Goal: Information Seeking & Learning: Learn about a topic

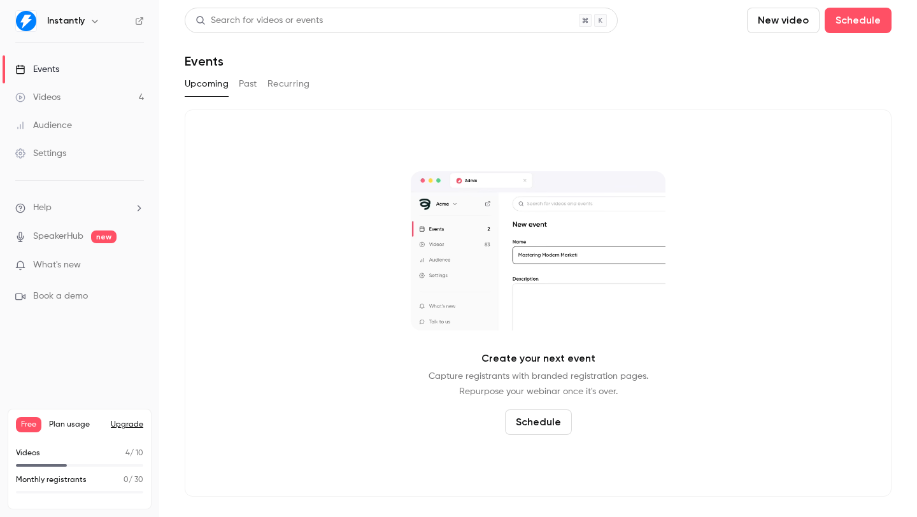
click at [776, 19] on button "New video" at bounding box center [783, 20] width 73 height 25
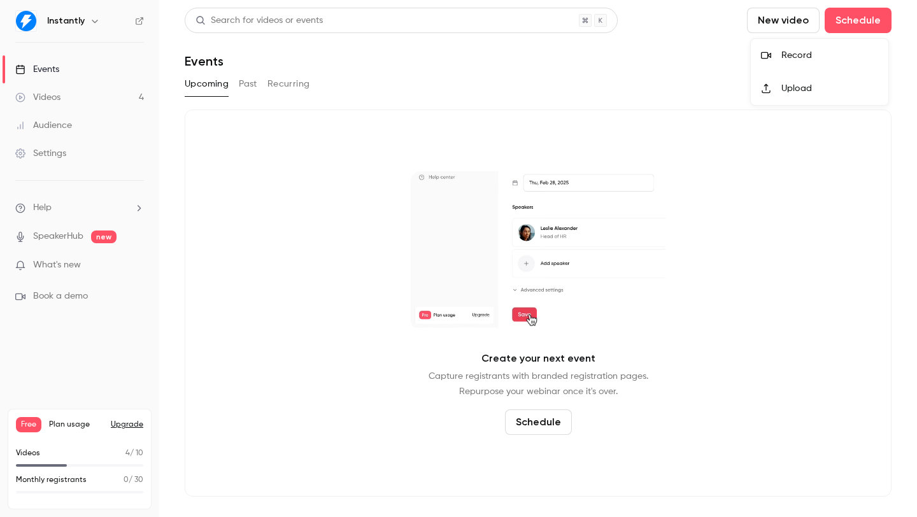
click at [798, 81] on li "Upload" at bounding box center [820, 88] width 138 height 33
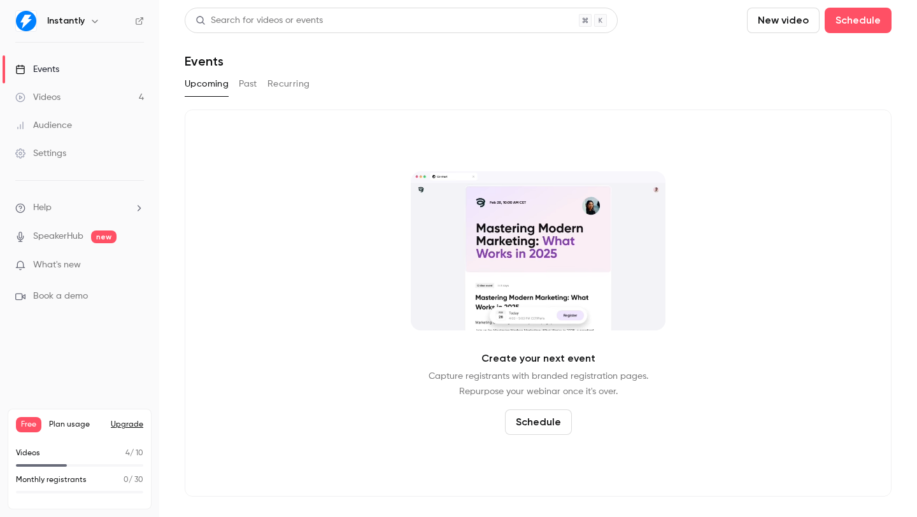
click at [863, 181] on div "Create your next event Capture registrants with branded registration pages. Rep…" at bounding box center [538, 302] width 707 height 387
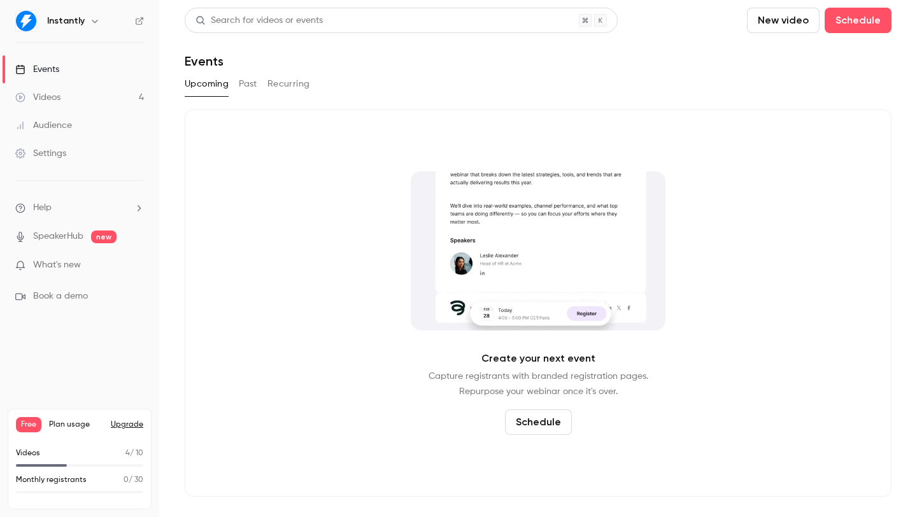
click at [785, 25] on button "New video" at bounding box center [783, 20] width 73 height 25
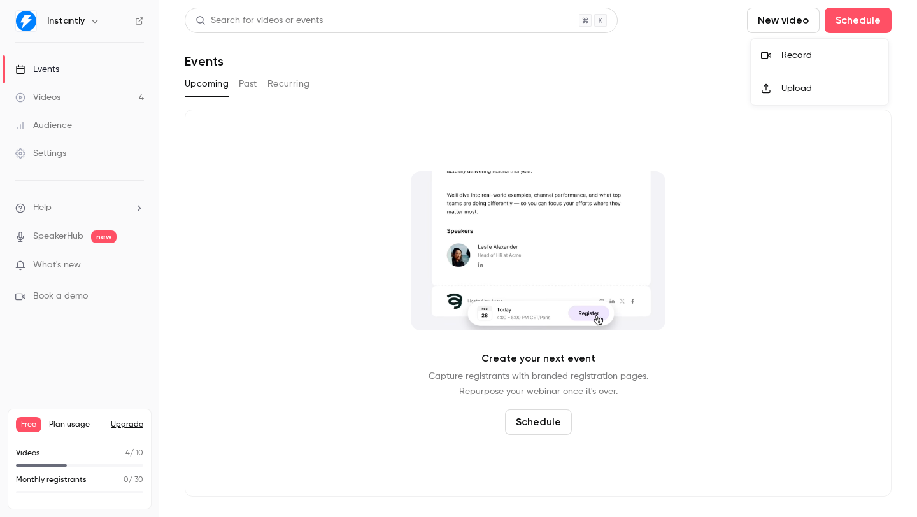
click at [788, 92] on div "Upload" at bounding box center [829, 88] width 97 height 13
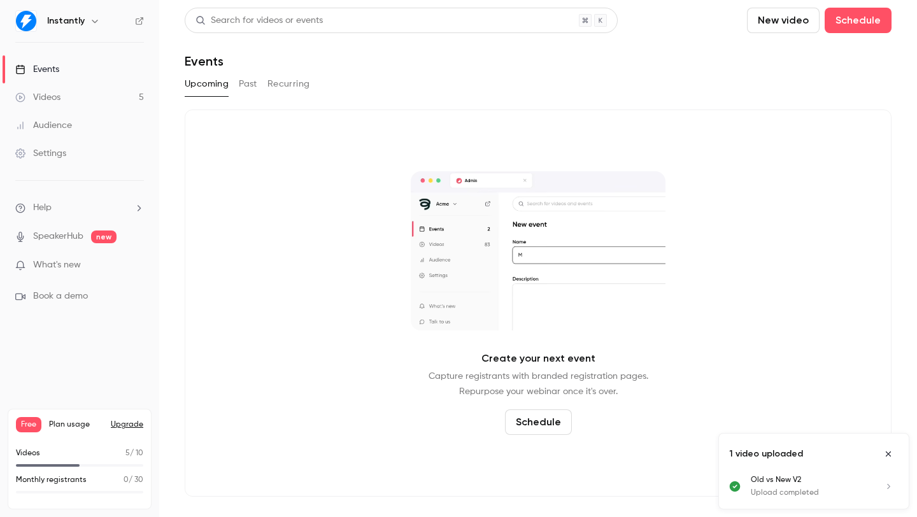
click at [30, 456] on p "Videos" at bounding box center [28, 453] width 24 height 11
drag, startPoint x: 53, startPoint y: 498, endPoint x: 64, endPoint y: 458, distance: 40.8
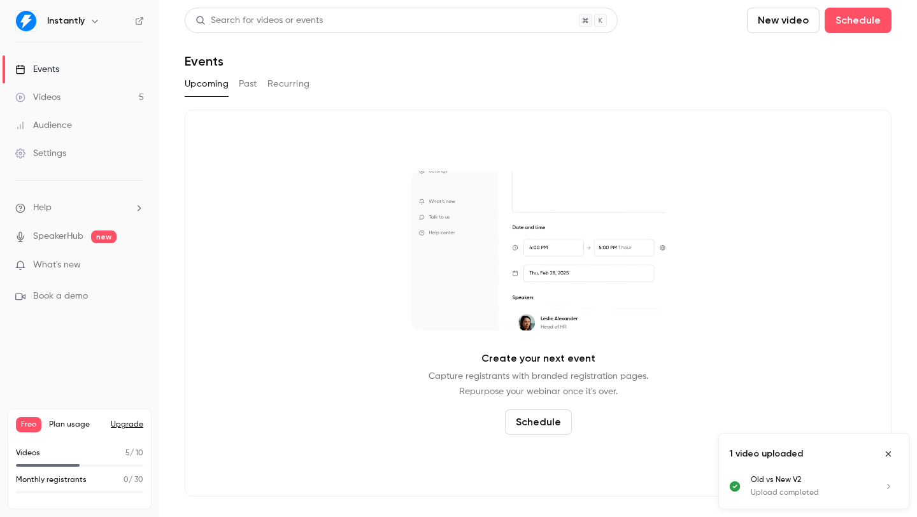
click at [55, 491] on div "Videos 5 / 10 Monthly registrants 0 / 30" at bounding box center [79, 474] width 127 height 53
click at [76, 113] on link "Audience" at bounding box center [79, 125] width 159 height 28
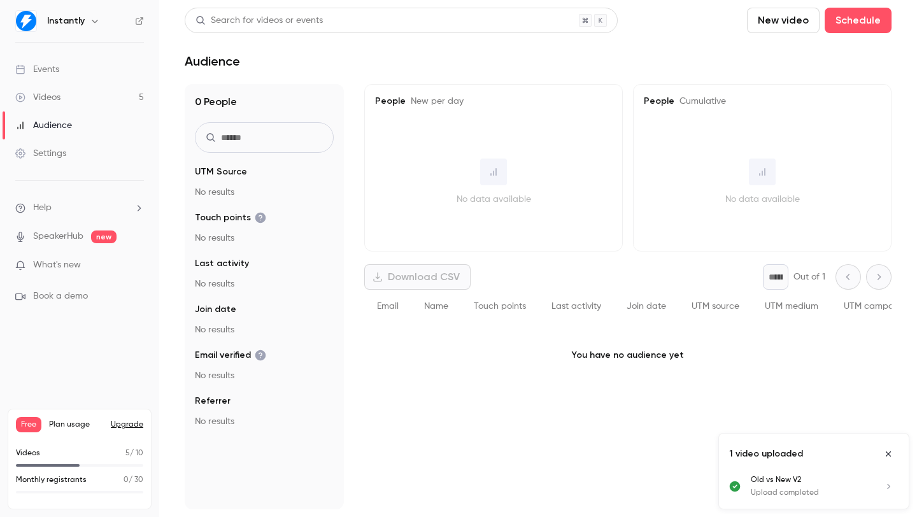
click at [81, 100] on link "Videos 5" at bounding box center [79, 97] width 159 height 28
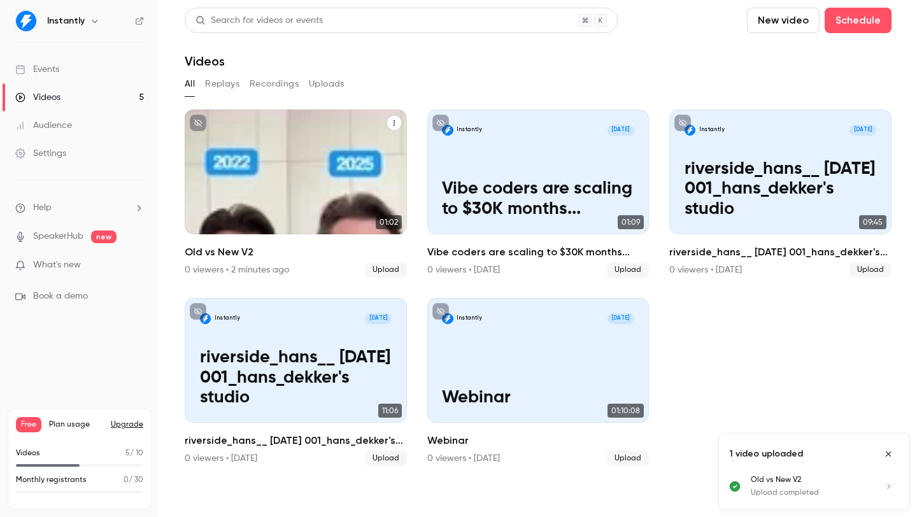
click at [285, 184] on div "Instantly [DATE] Old vs New V2" at bounding box center [296, 171] width 222 height 125
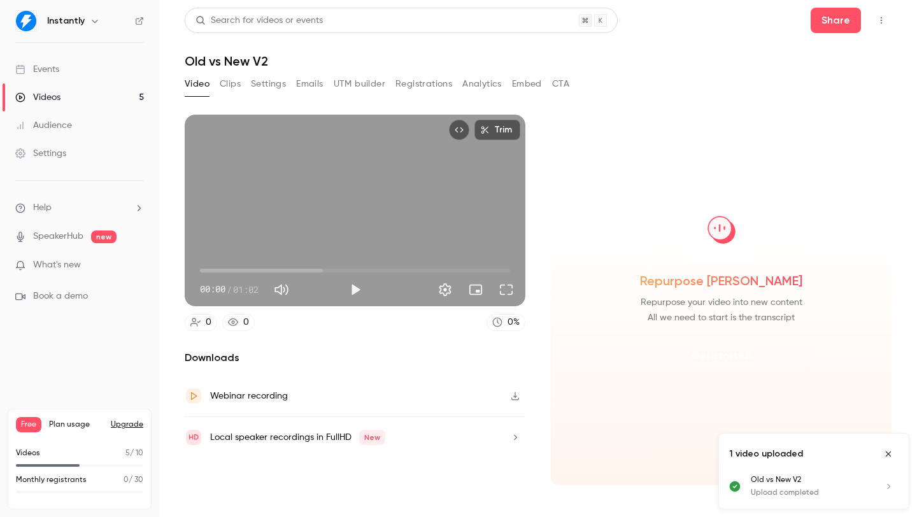
click at [748, 350] on button "Get started" at bounding box center [721, 356] width 82 height 31
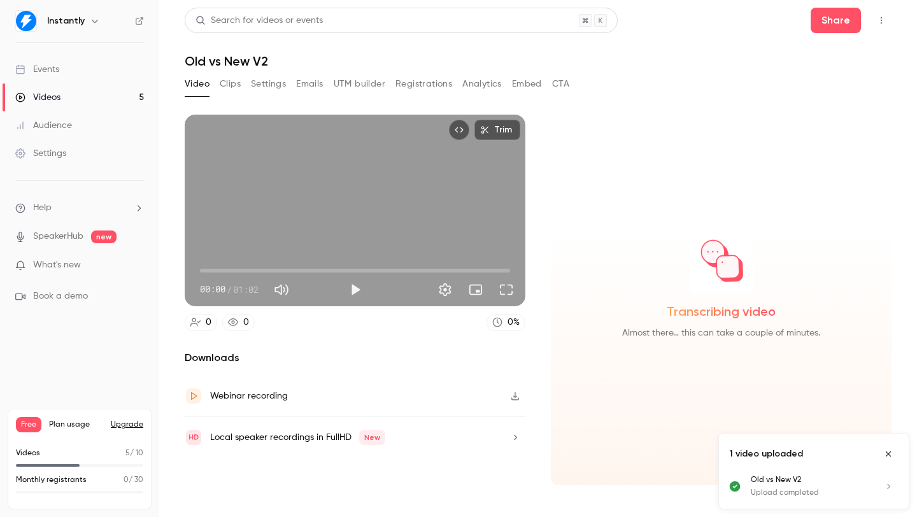
click at [91, 25] on icon "button" at bounding box center [95, 21] width 10 height 10
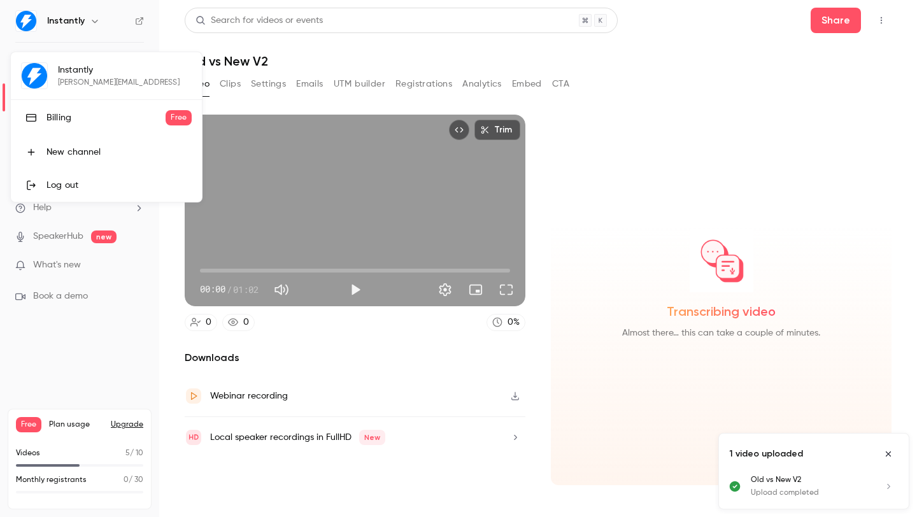
click at [623, 152] on div at bounding box center [458, 258] width 917 height 517
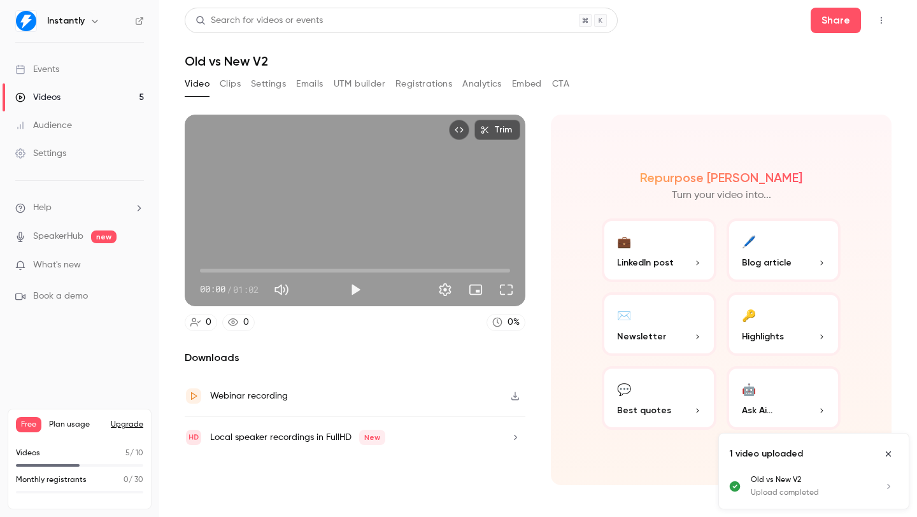
click at [670, 248] on button "💼 LinkedIn post" at bounding box center [659, 250] width 115 height 64
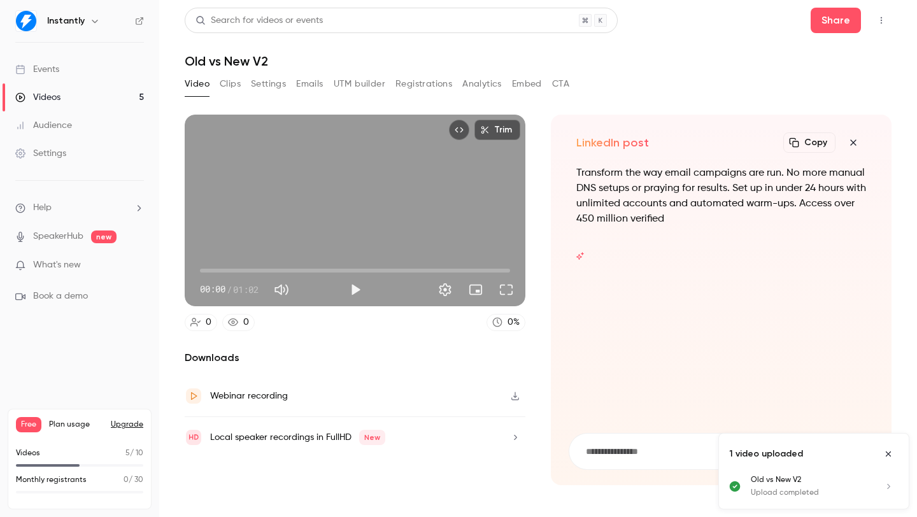
click at [885, 448] on button "Close uploads list" at bounding box center [888, 454] width 20 height 20
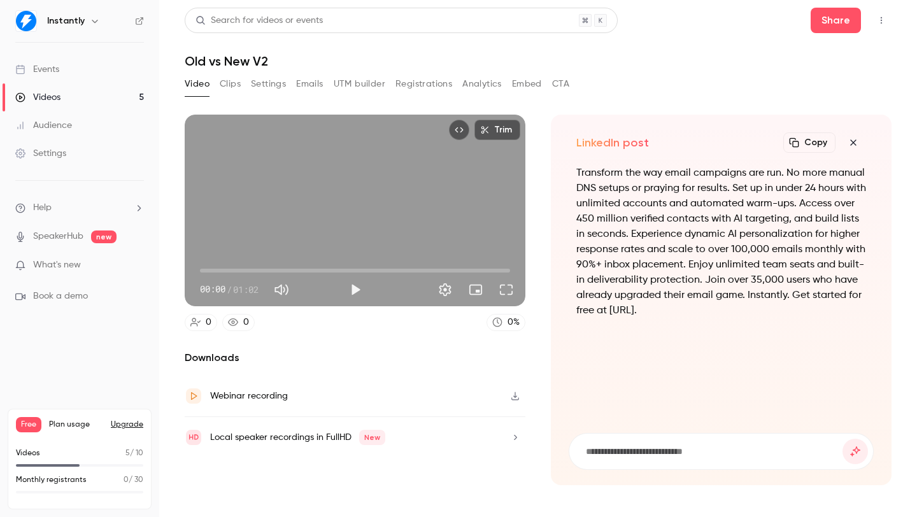
drag, startPoint x: 572, startPoint y: 172, endPoint x: 760, endPoint y: 316, distance: 237.1
click at [760, 316] on div "Transform the way email campaigns are run. No more manual DNS setups or praying…" at bounding box center [721, 292] width 305 height 252
click at [759, 312] on p "Transform the way email campaigns are run. No more manual DNS setups or praying…" at bounding box center [721, 242] width 290 height 153
drag, startPoint x: 753, startPoint y: 330, endPoint x: 628, endPoint y: 188, distance: 189.4
click at [632, 193] on div "Transform the way email campaigns are run. No more manual DNS setups or praying…" at bounding box center [721, 250] width 290 height 168
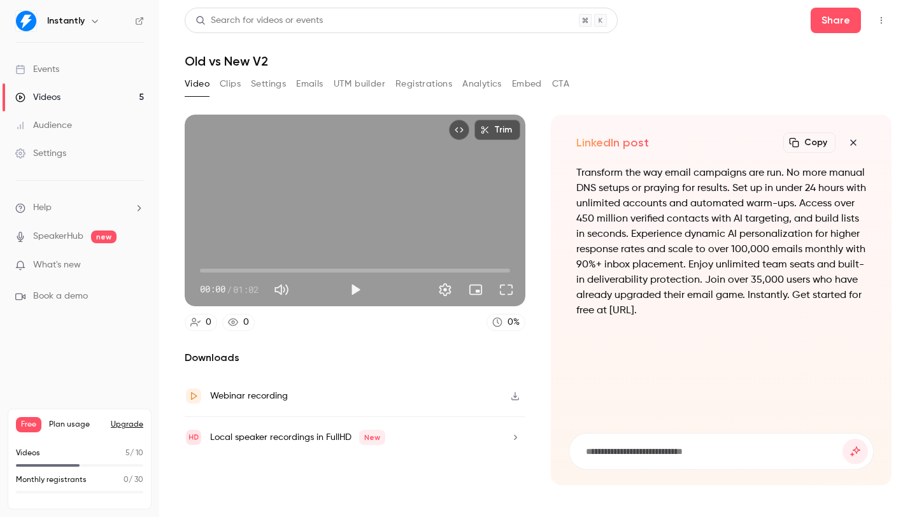
drag, startPoint x: 625, startPoint y: 181, endPoint x: 721, endPoint y: 190, distance: 96.5
click at [628, 183] on p "Transform the way email campaigns are run. No more manual DNS setups or praying…" at bounding box center [721, 242] width 290 height 153
click at [854, 145] on icon "button" at bounding box center [852, 143] width 15 height 10
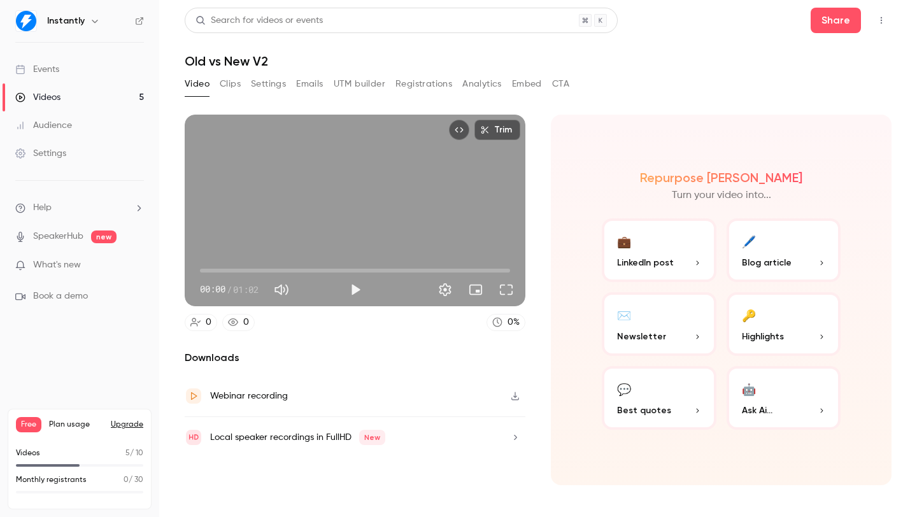
click at [796, 314] on button "🔑 Highlights" at bounding box center [783, 324] width 115 height 64
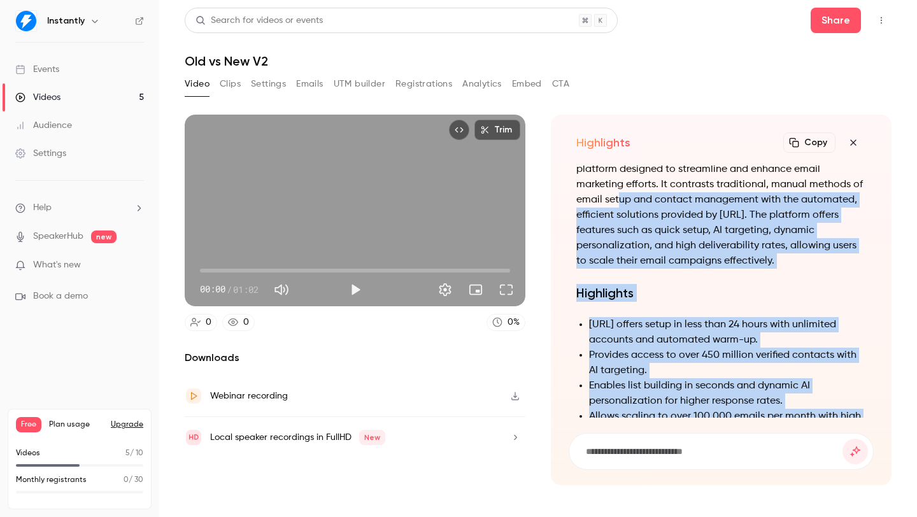
scroll to position [-509, 0]
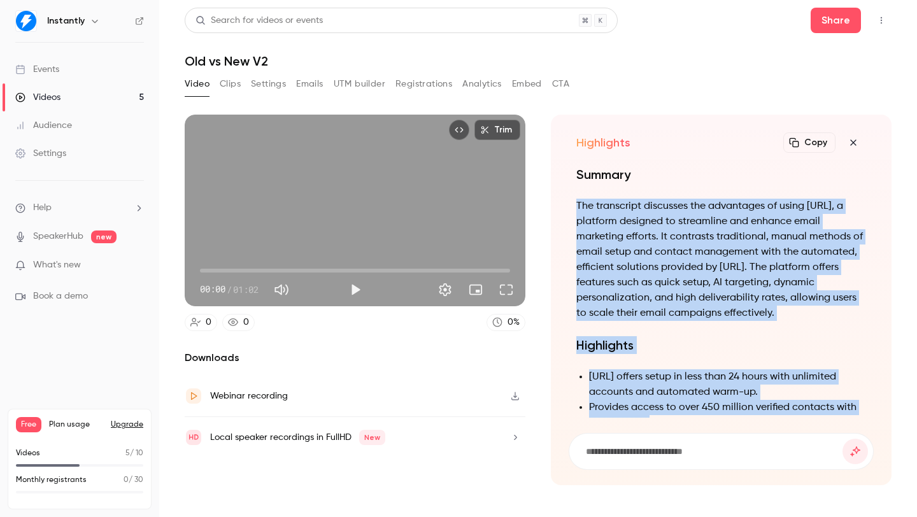
drag, startPoint x: 815, startPoint y: 394, endPoint x: 563, endPoint y: 201, distance: 317.4
click at [563, 201] on div "Highlights Copy Turn your video into... Summary The transcript discusses the ad…" at bounding box center [721, 300] width 341 height 371
copy div "The transcript discusses the advantages of using [URL], a platform designed to …"
click at [354, 286] on button "Play" at bounding box center [355, 289] width 25 height 25
click at [231, 271] on span "00:06" at bounding box center [355, 270] width 310 height 20
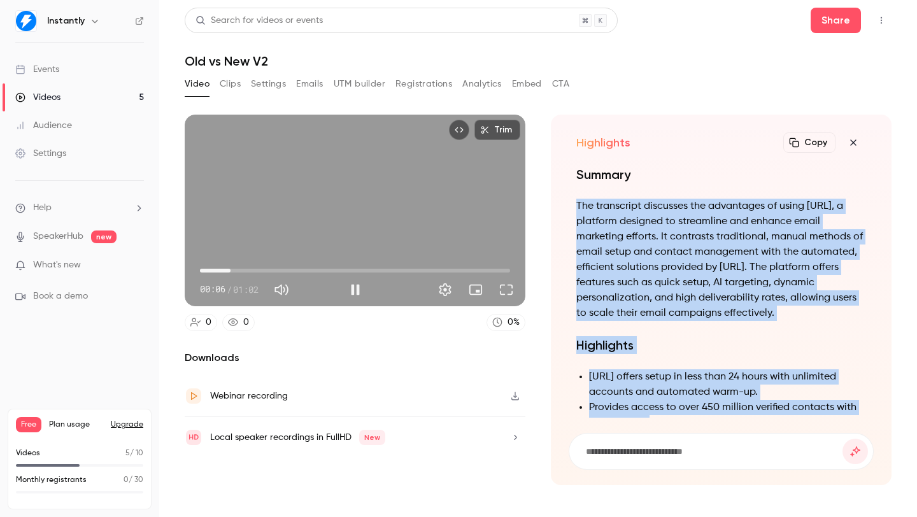
click at [256, 272] on span "00:06" at bounding box center [355, 270] width 310 height 20
click at [292, 272] on span "00:11" at bounding box center [355, 270] width 310 height 20
click at [309, 271] on span "00:22" at bounding box center [355, 270] width 310 height 20
click at [339, 270] on span "00:22" at bounding box center [355, 270] width 310 height 20
click at [408, 270] on span "00:42" at bounding box center [355, 270] width 310 height 20
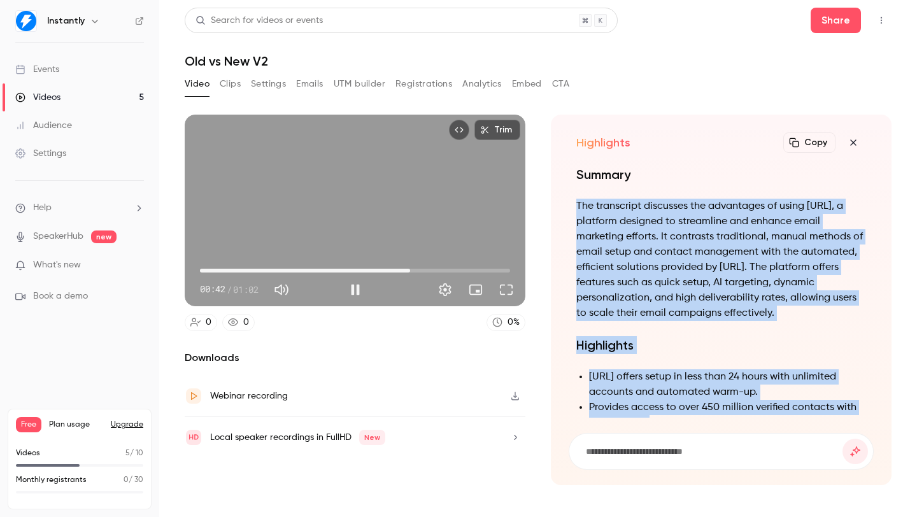
click at [451, 270] on span "00:42" at bounding box center [355, 270] width 310 height 20
click at [201, 269] on span "00:00" at bounding box center [355, 270] width 310 height 20
click at [348, 295] on button "Pause" at bounding box center [355, 289] width 25 height 25
type input "***"
